Goal: Task Accomplishment & Management: Manage account settings

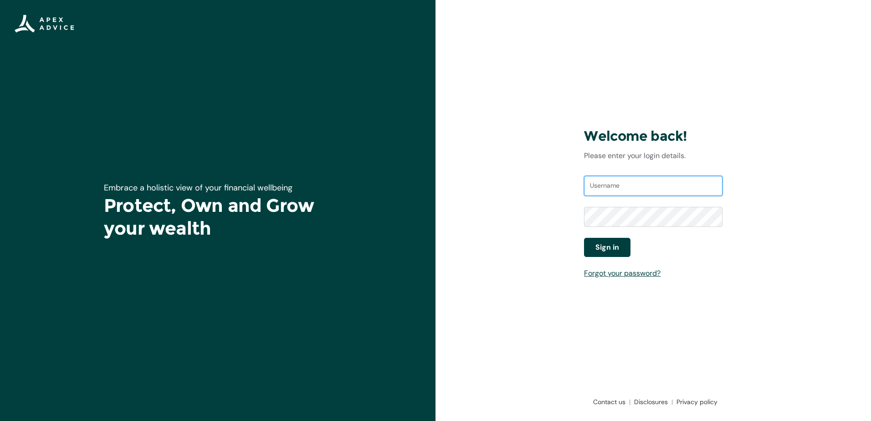
type input "[EMAIL_ADDRESS][DOMAIN_NAME]"
click at [619, 242] on button "Sign in" at bounding box center [607, 247] width 46 height 19
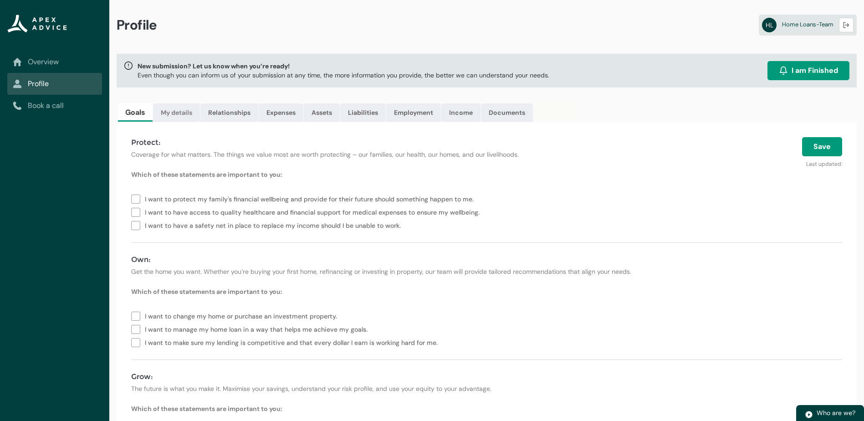
click at [176, 110] on link "My details" at bounding box center [176, 112] width 47 height 18
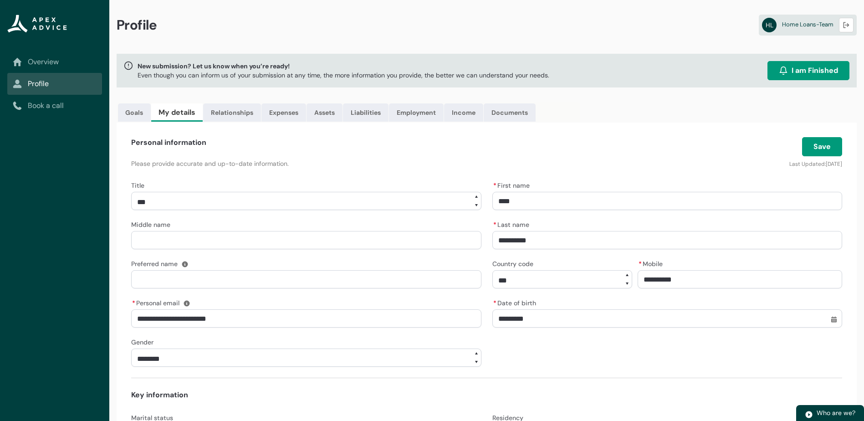
scroll to position [254, 0]
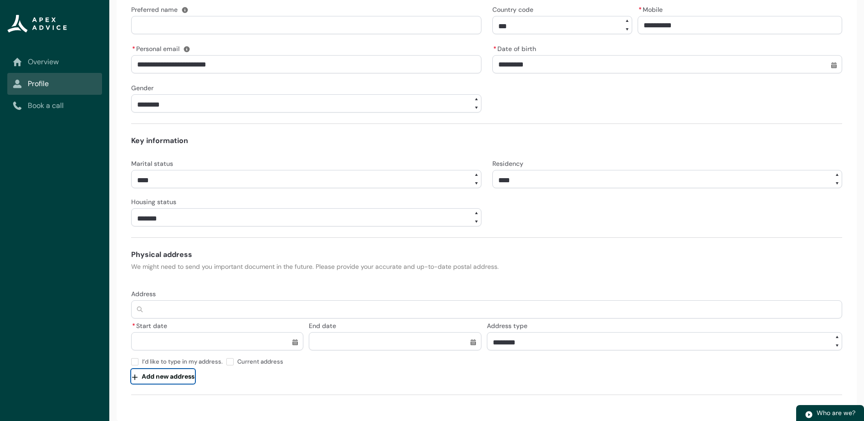
click at [164, 376] on button "Add new address" at bounding box center [163, 376] width 64 height 15
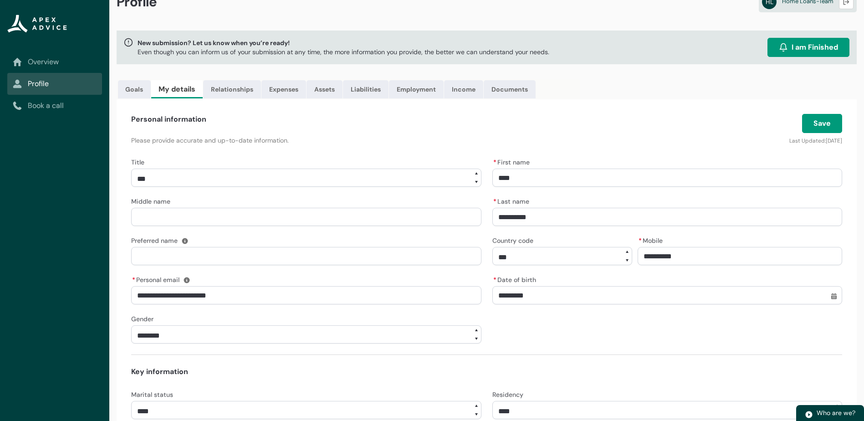
scroll to position [0, 0]
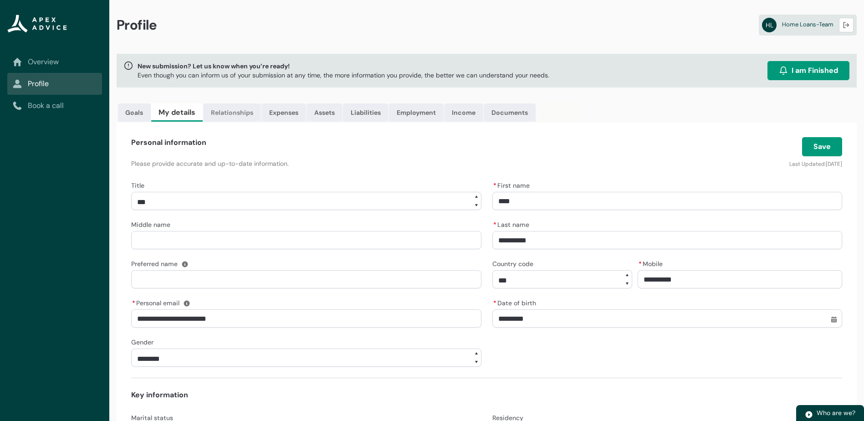
click at [241, 112] on link "Relationships" at bounding box center [232, 112] width 58 height 18
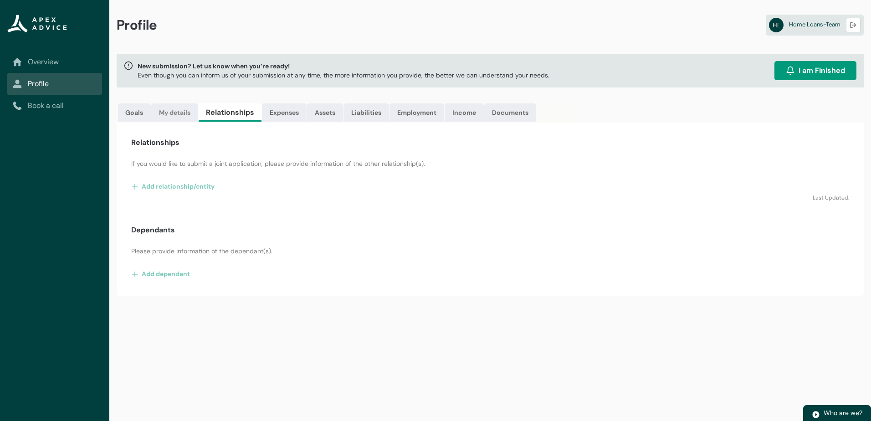
click at [178, 113] on link "My details" at bounding box center [174, 112] width 47 height 18
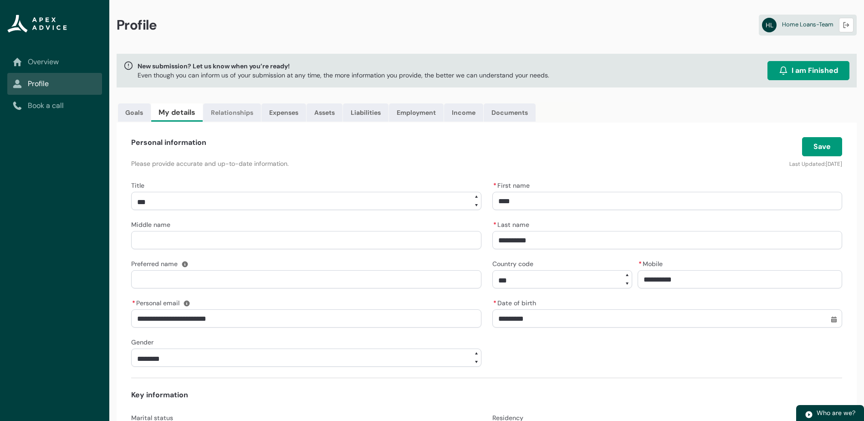
click at [218, 108] on link "Relationships" at bounding box center [232, 112] width 58 height 18
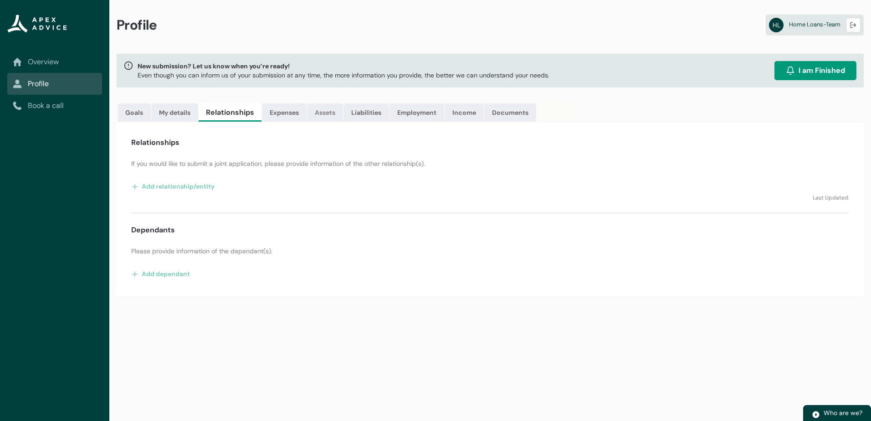
click at [328, 108] on link "Assets" at bounding box center [325, 112] width 36 height 18
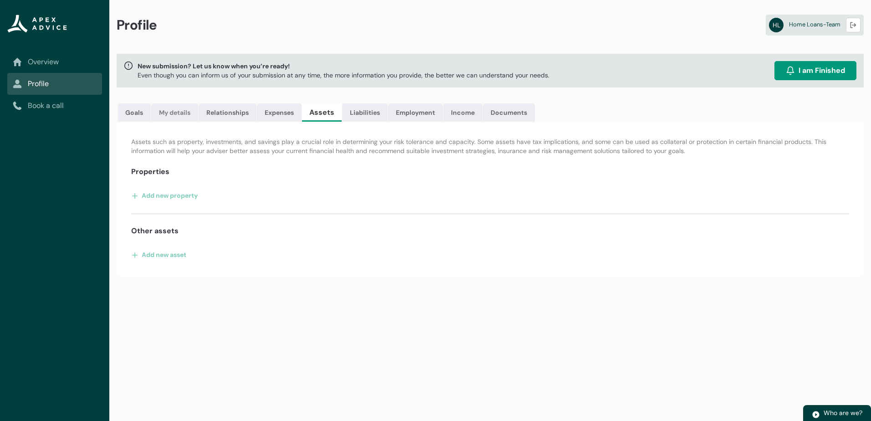
click at [178, 114] on link "My details" at bounding box center [174, 112] width 47 height 18
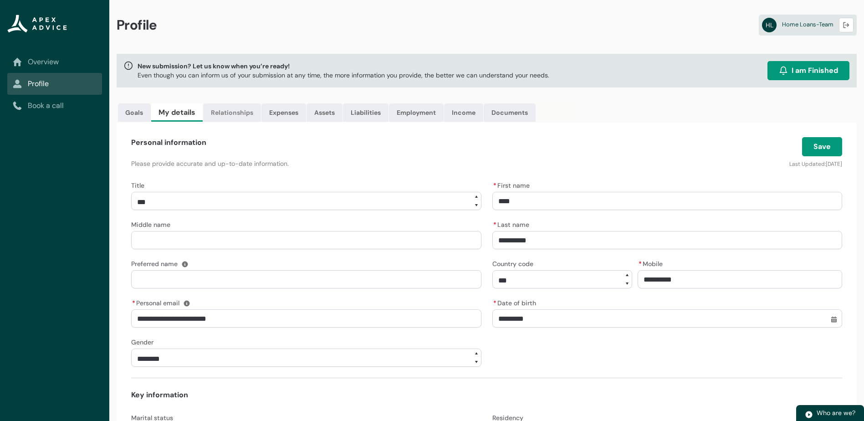
click at [240, 109] on link "Relationships" at bounding box center [232, 112] width 58 height 18
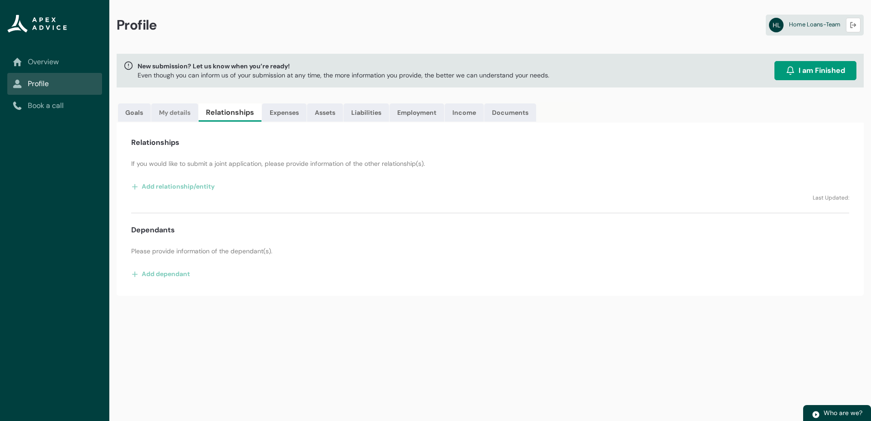
click at [177, 110] on link "My details" at bounding box center [174, 112] width 47 height 18
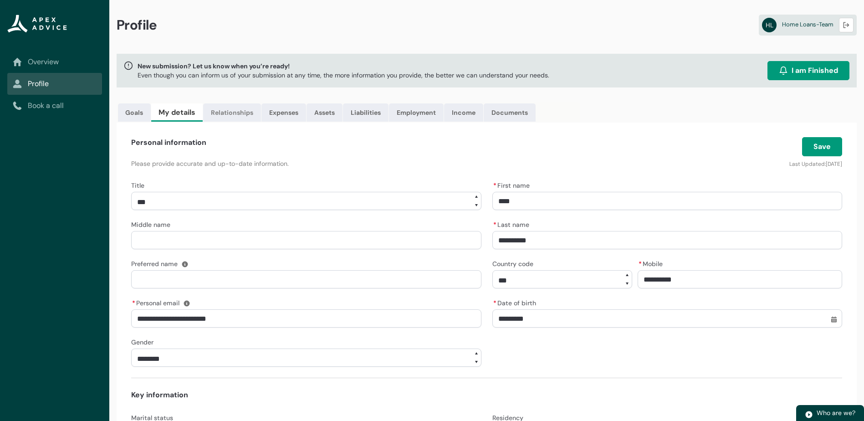
click at [233, 114] on link "Relationships" at bounding box center [232, 112] width 58 height 18
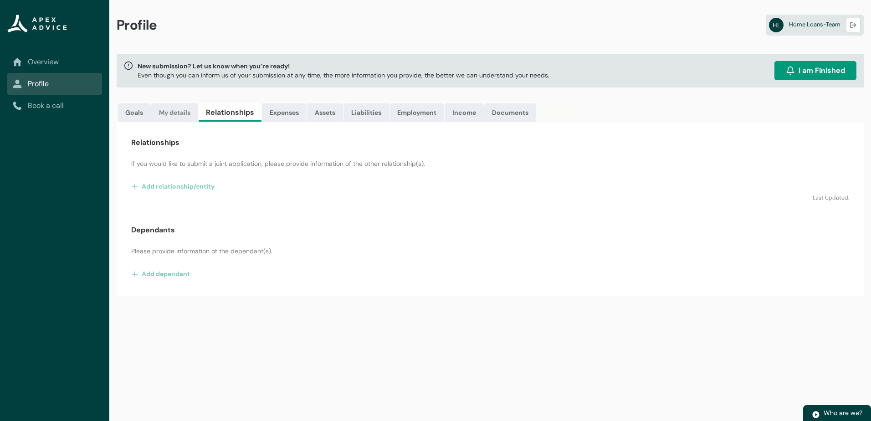
click at [178, 110] on link "My details" at bounding box center [174, 112] width 47 height 18
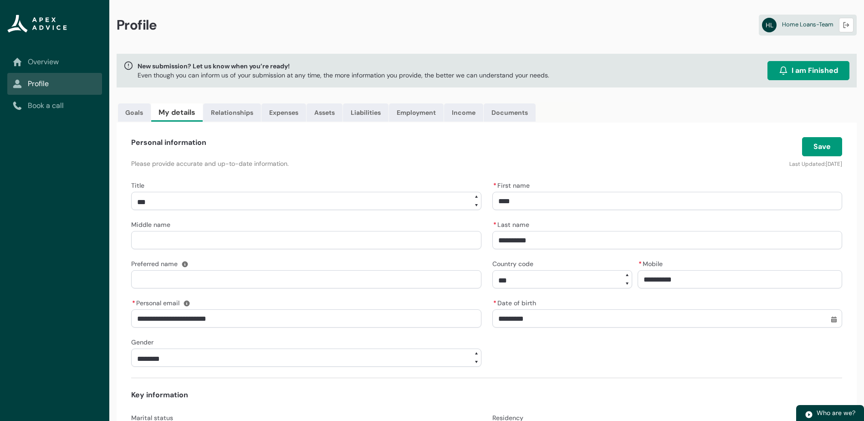
drag, startPoint x: 175, startPoint y: 110, endPoint x: 178, endPoint y: 102, distance: 8.6
drag, startPoint x: 178, startPoint y: 102, endPoint x: 471, endPoint y: 149, distance: 297.5
click at [471, 149] on div "Personal information Please provide accurate and up-to-date information." at bounding box center [366, 158] width 481 height 42
click at [421, 151] on div "Personal information Please provide accurate and up-to-date information." at bounding box center [366, 158] width 481 height 42
click at [588, 143] on div "Personal information" at bounding box center [366, 142] width 470 height 11
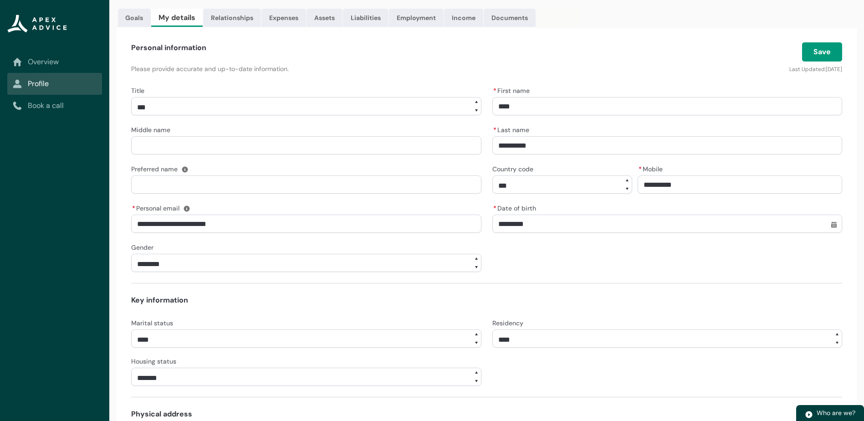
scroll to position [72, 0]
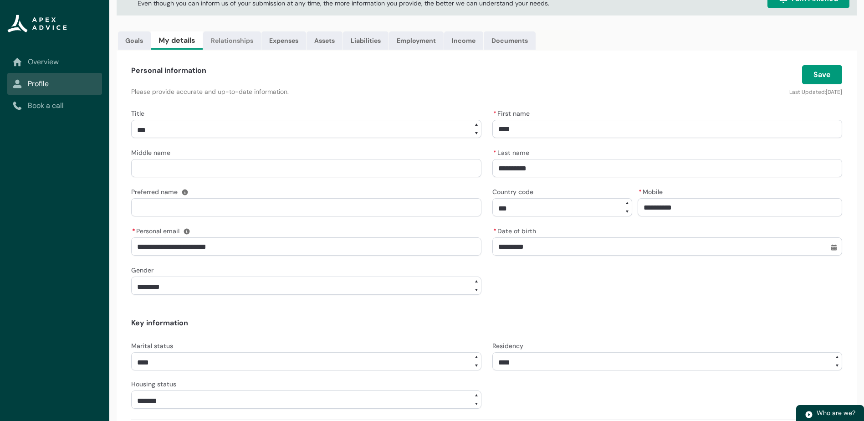
click at [228, 42] on link "Relationships" at bounding box center [232, 40] width 58 height 18
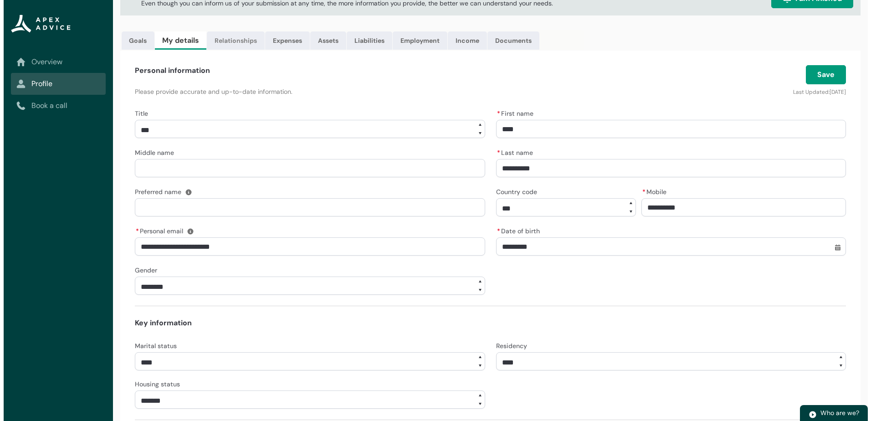
scroll to position [0, 0]
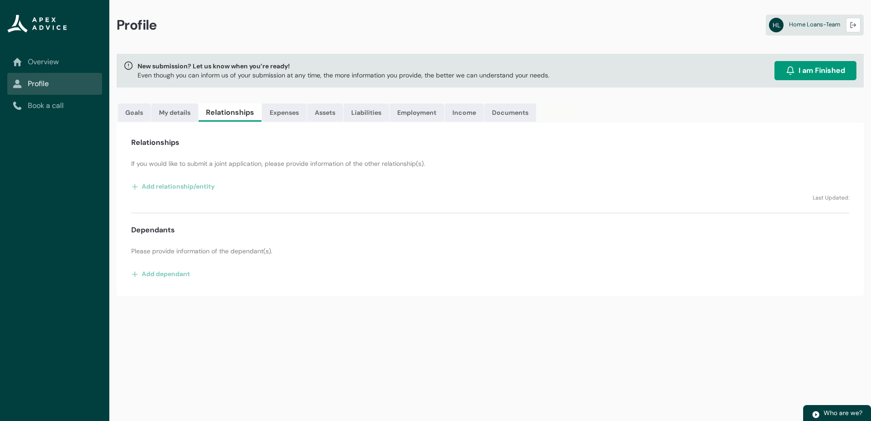
click at [413, 197] on p "Last Updated:" at bounding box center [490, 198] width 718 height 8
